Goal: Task Accomplishment & Management: Manage account settings

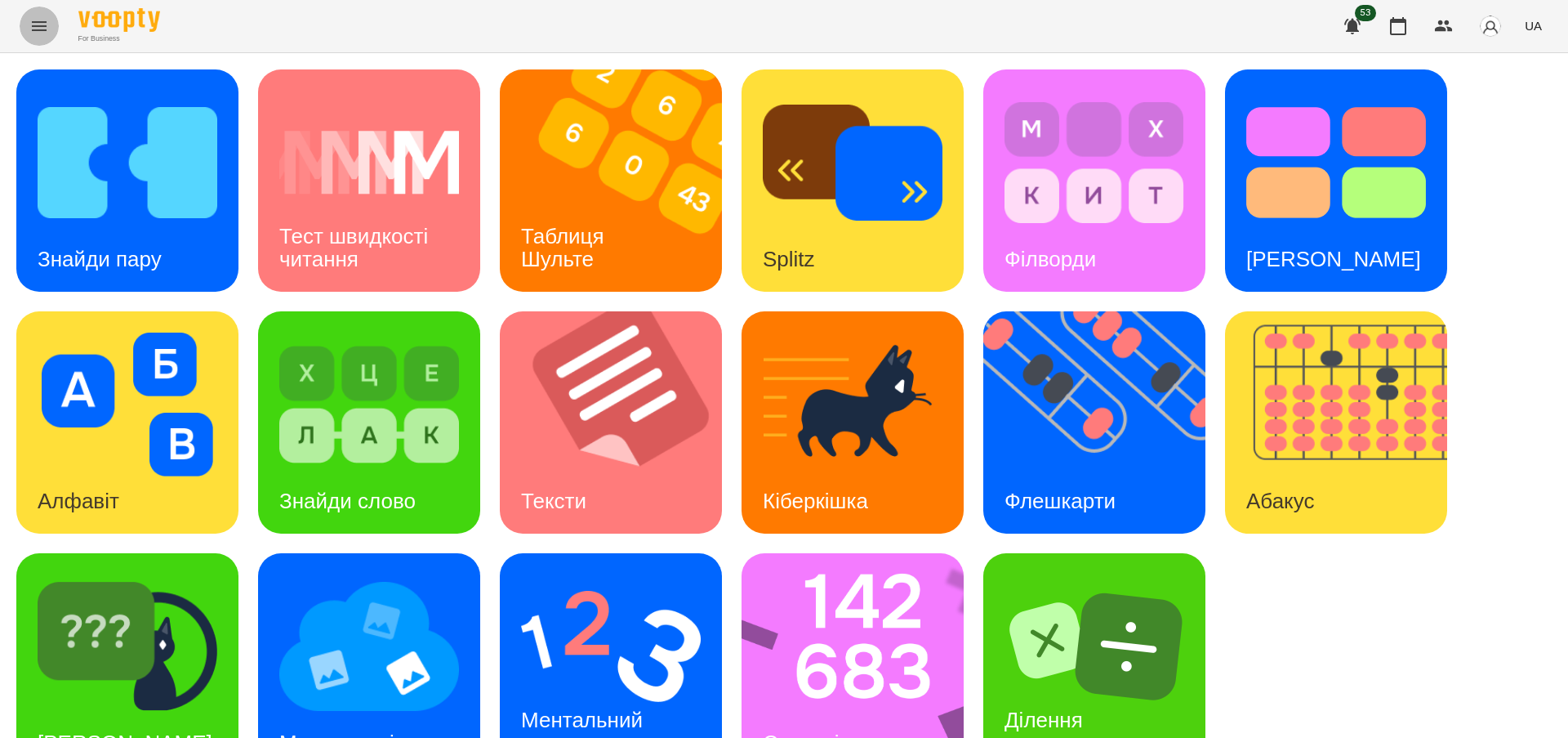
click at [32, 30] on icon "Menu" at bounding box center [38, 26] width 14 height 10
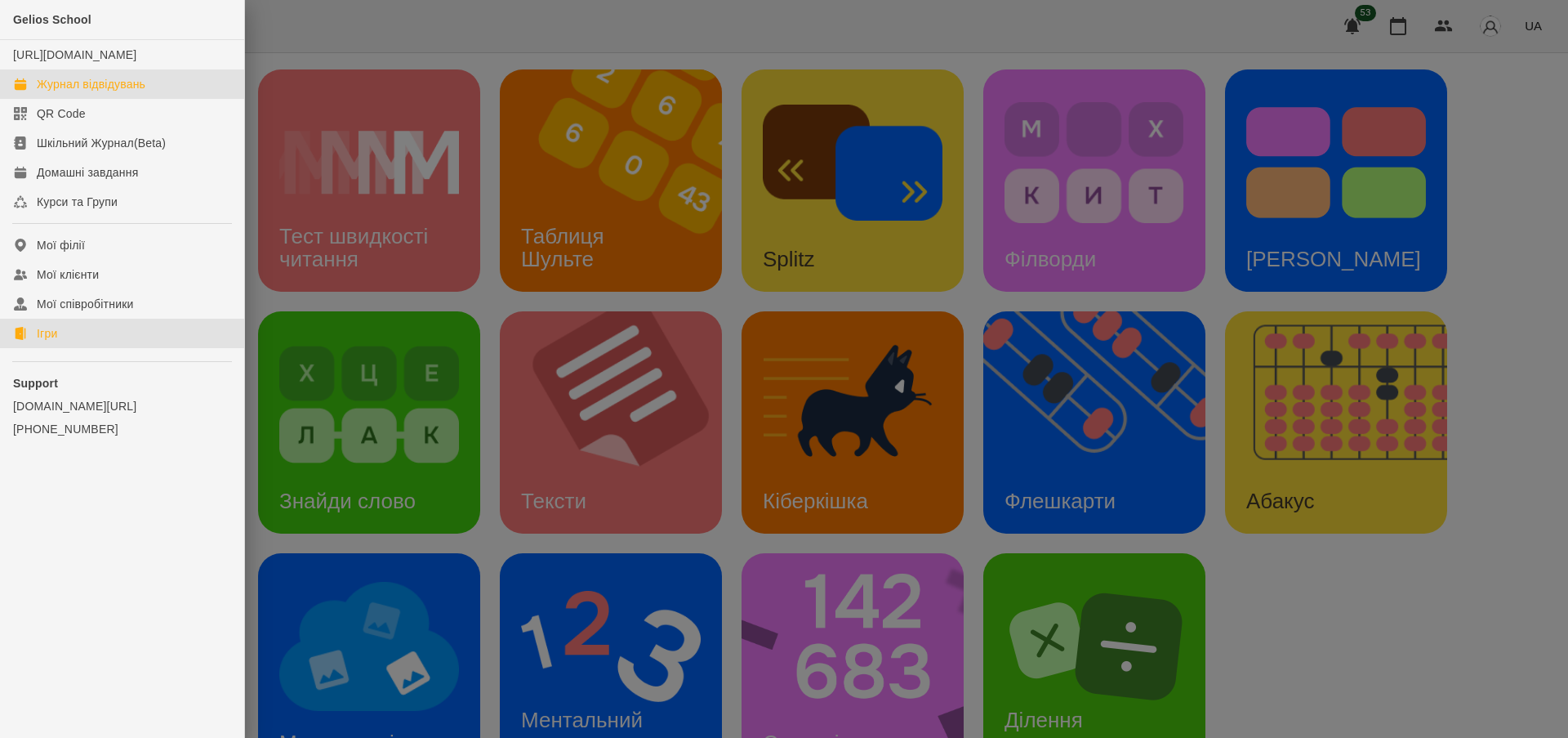
click at [128, 91] on div "Журнал відвідувань" at bounding box center [91, 84] width 109 height 16
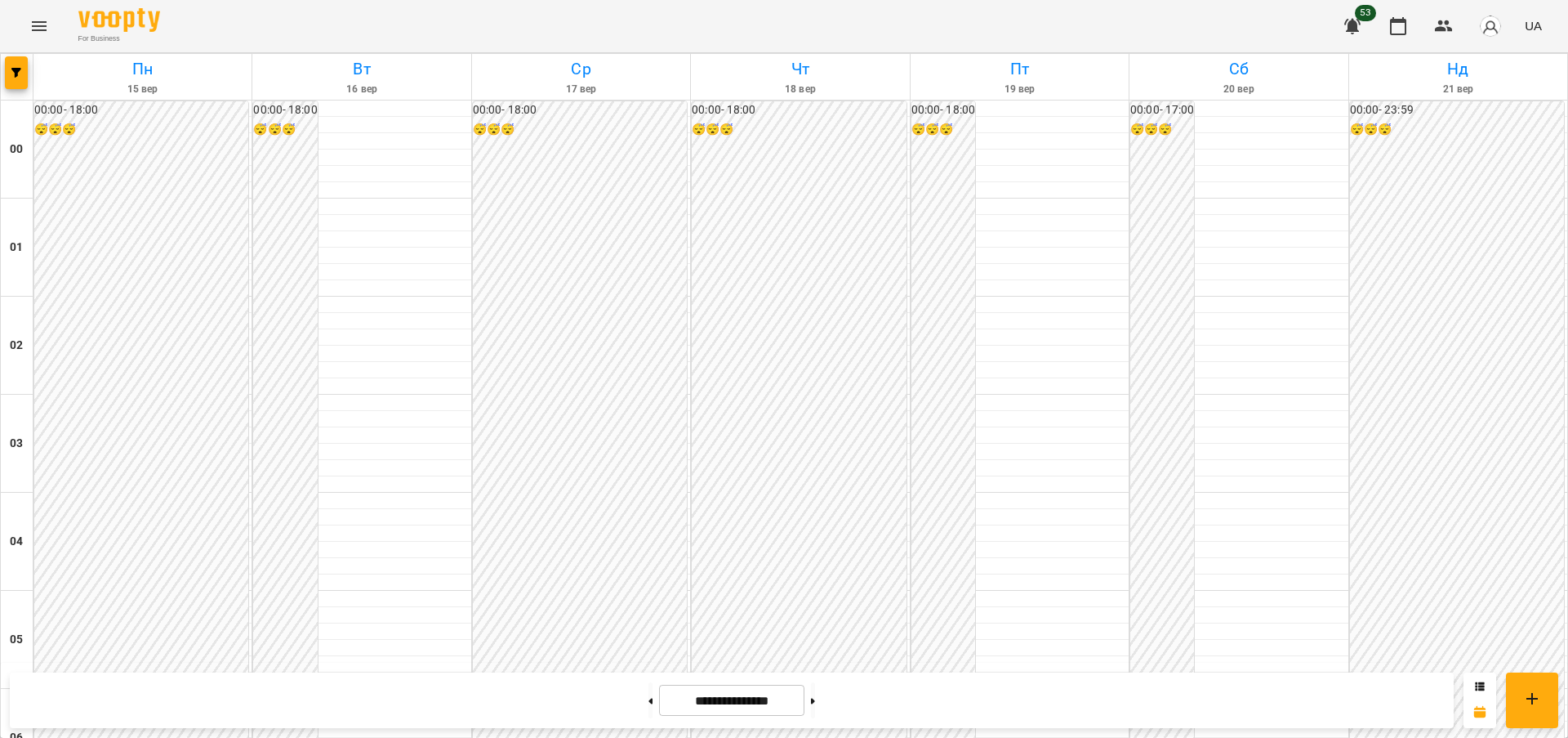
scroll to position [1622, 0]
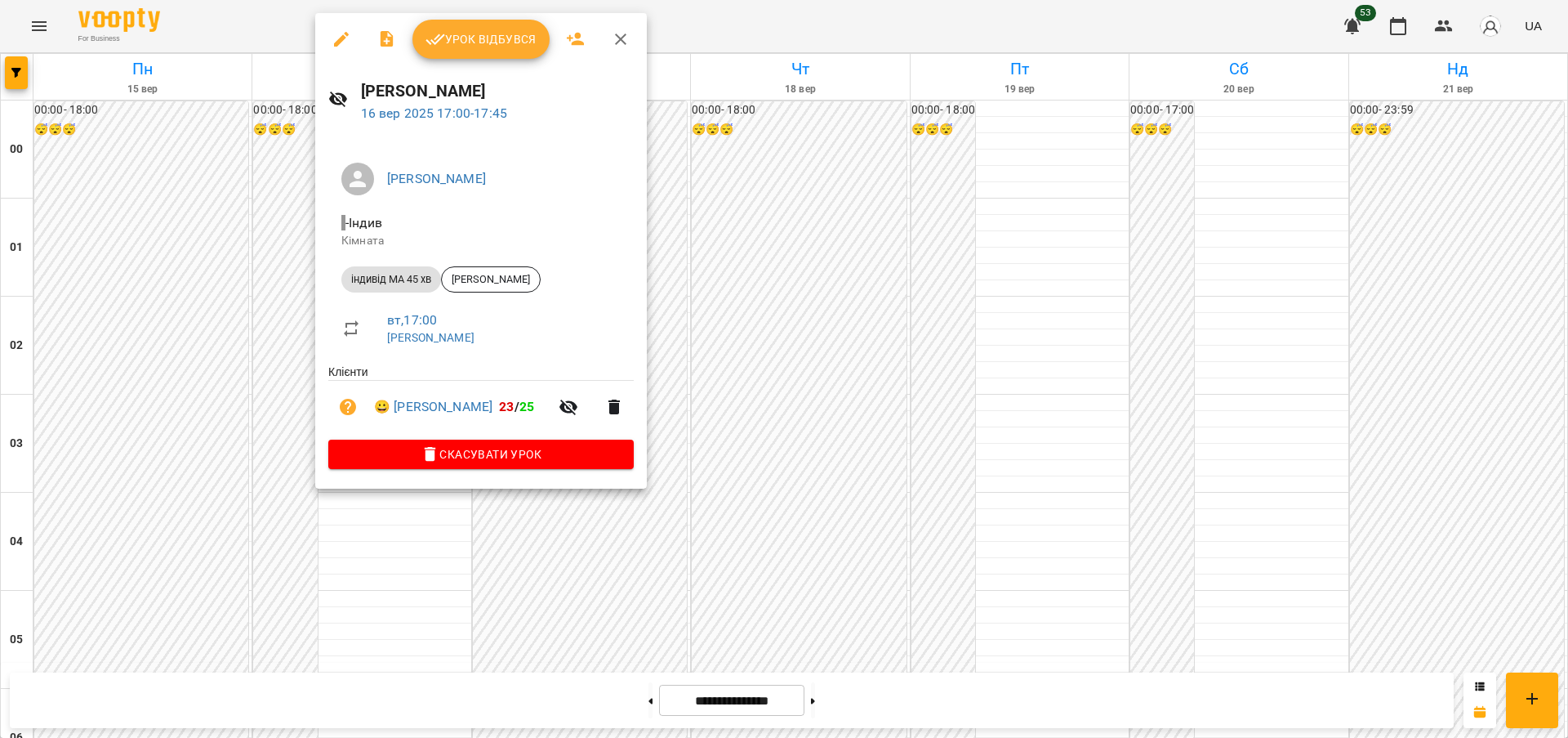
click at [622, 36] on icon "button" at bounding box center [621, 39] width 11 height 11
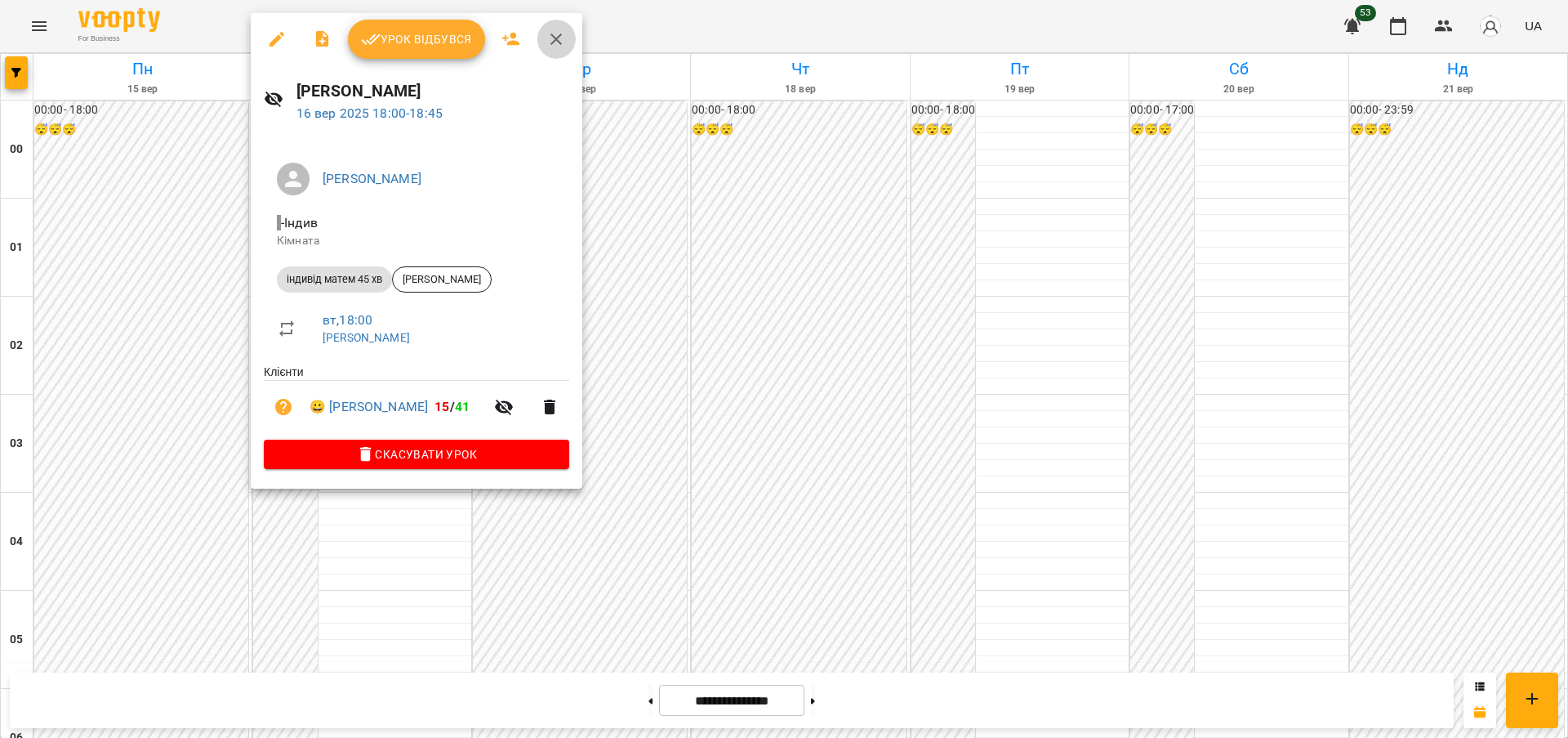
click at [557, 33] on icon "button" at bounding box center [556, 39] width 20 height 20
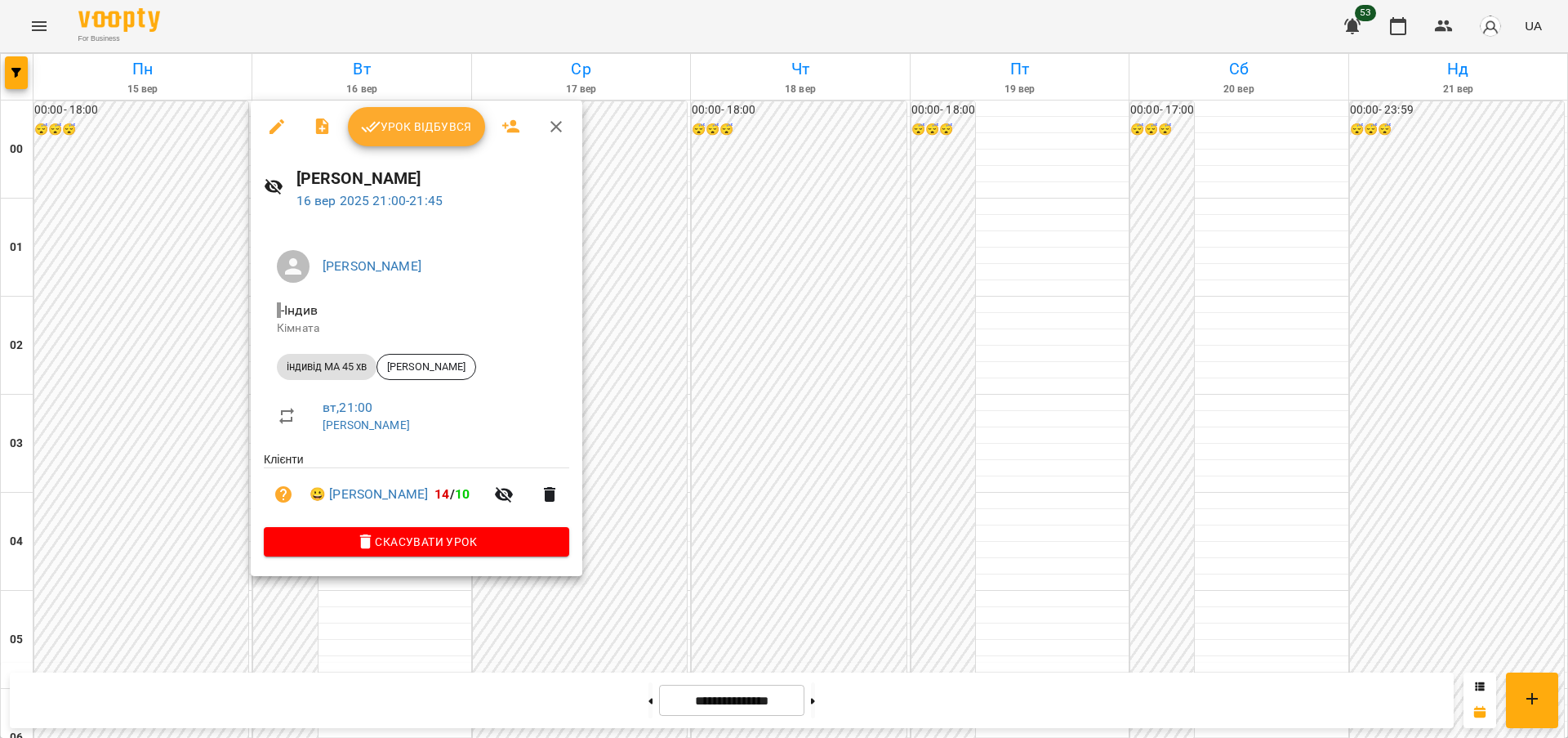
click at [556, 125] on icon "button" at bounding box center [556, 127] width 11 height 11
